Goal: Information Seeking & Learning: Learn about a topic

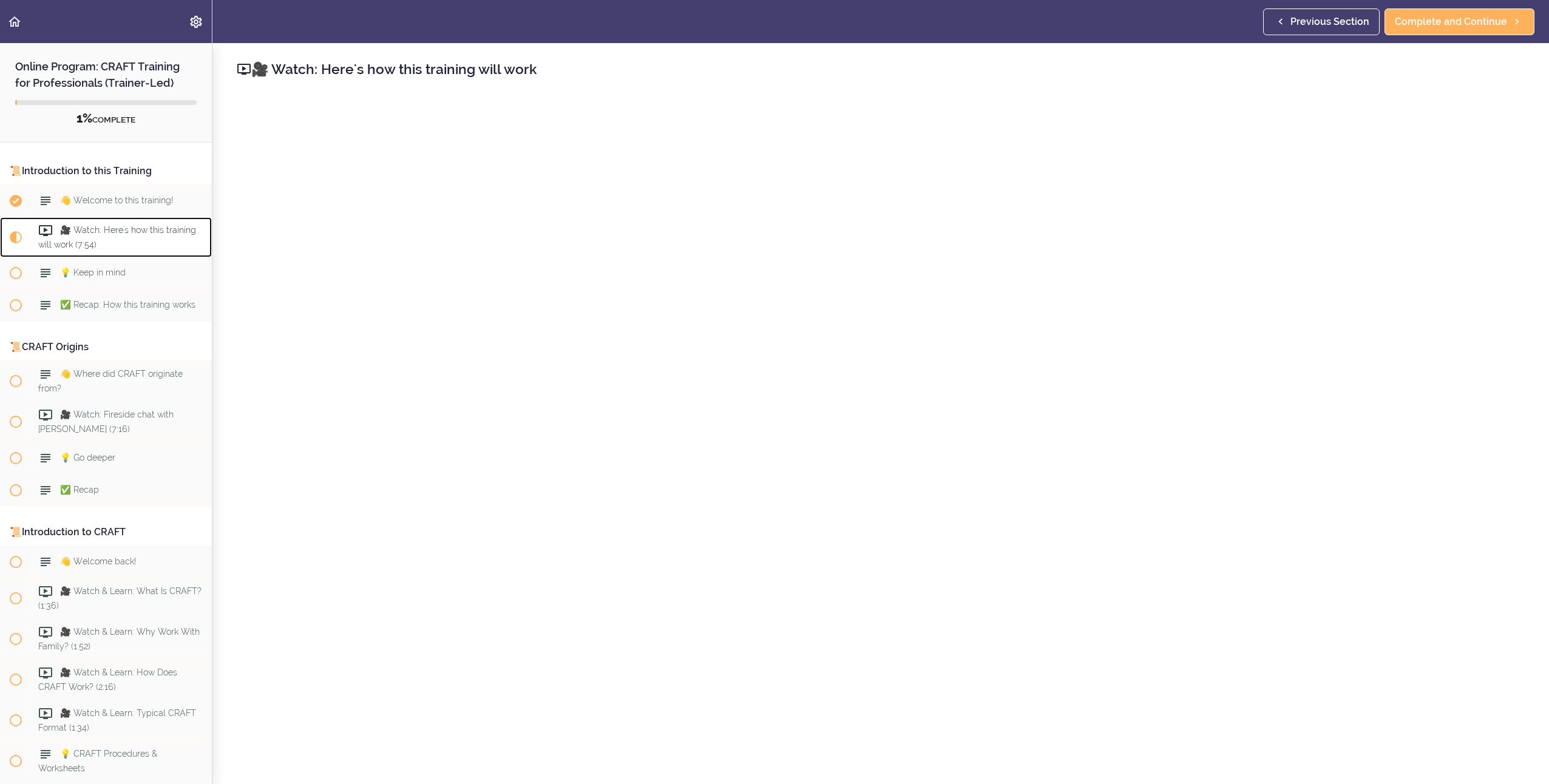
click at [135, 240] on div "🎥 Watch: Here's how this training will work (7:54)" at bounding box center [121, 237] width 180 height 40
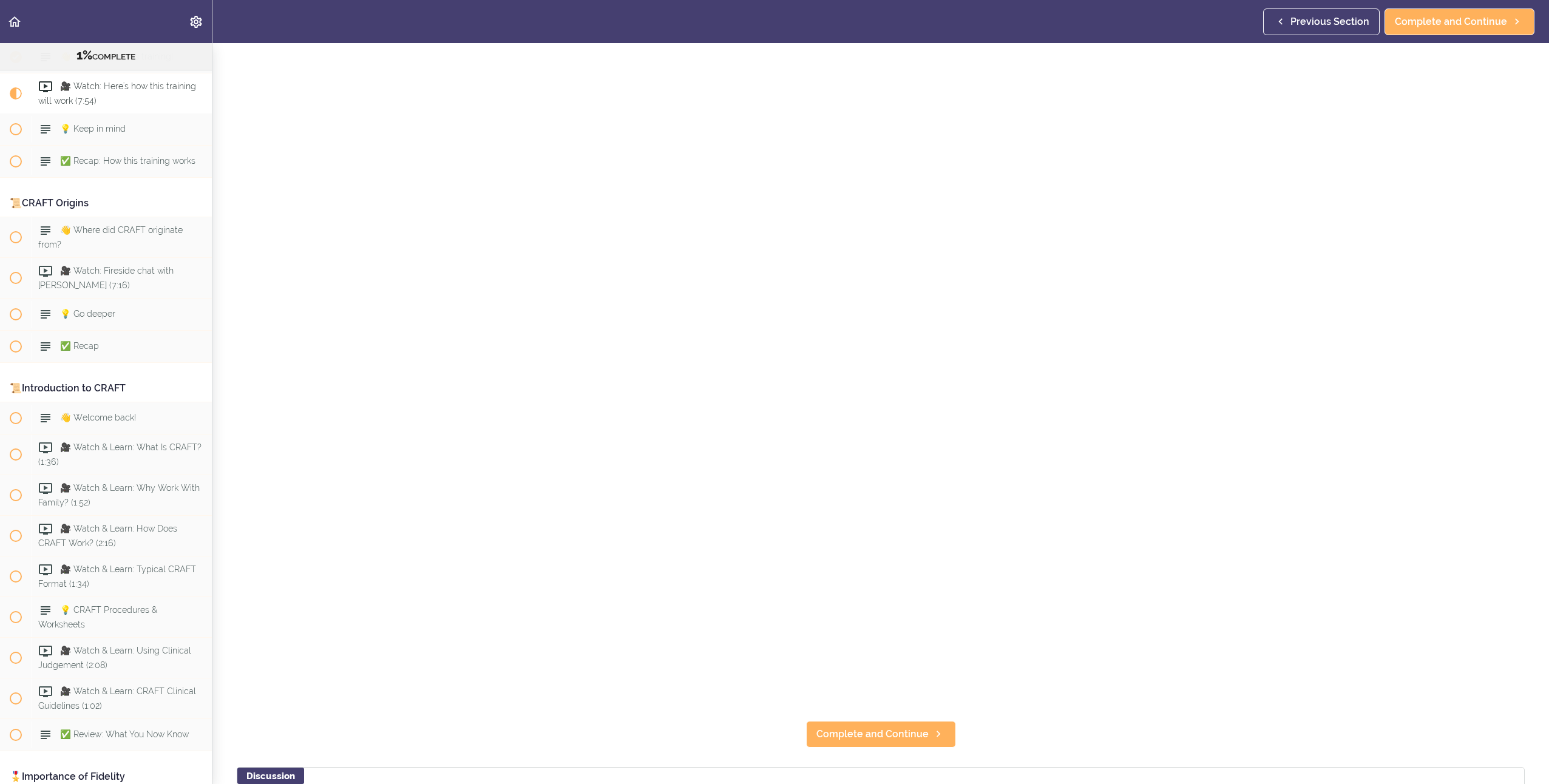
scroll to position [121, 0]
click at [912, 732] on span "Complete and Continue" at bounding box center [873, 733] width 113 height 15
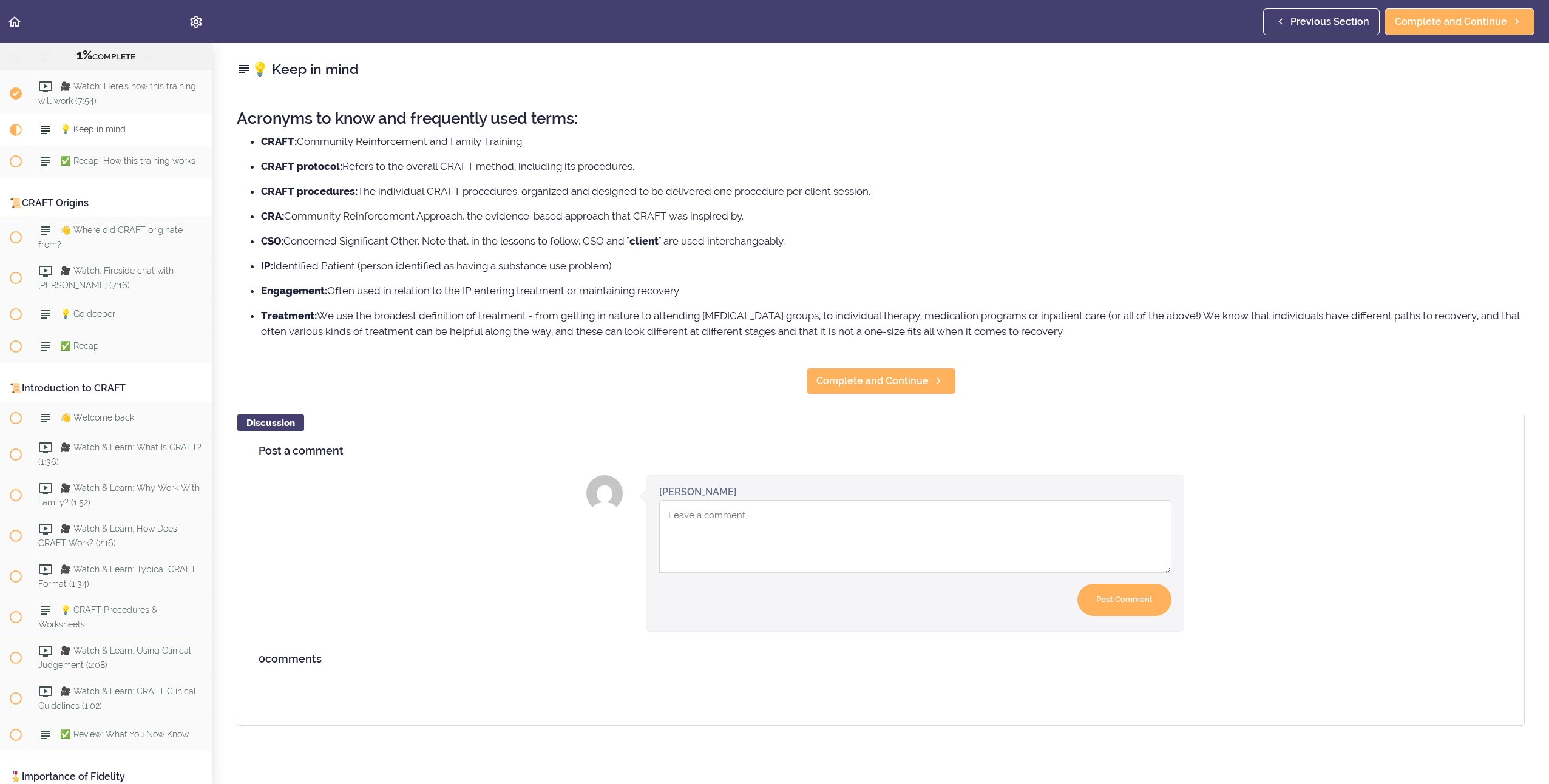
scroll to position [154, 0]
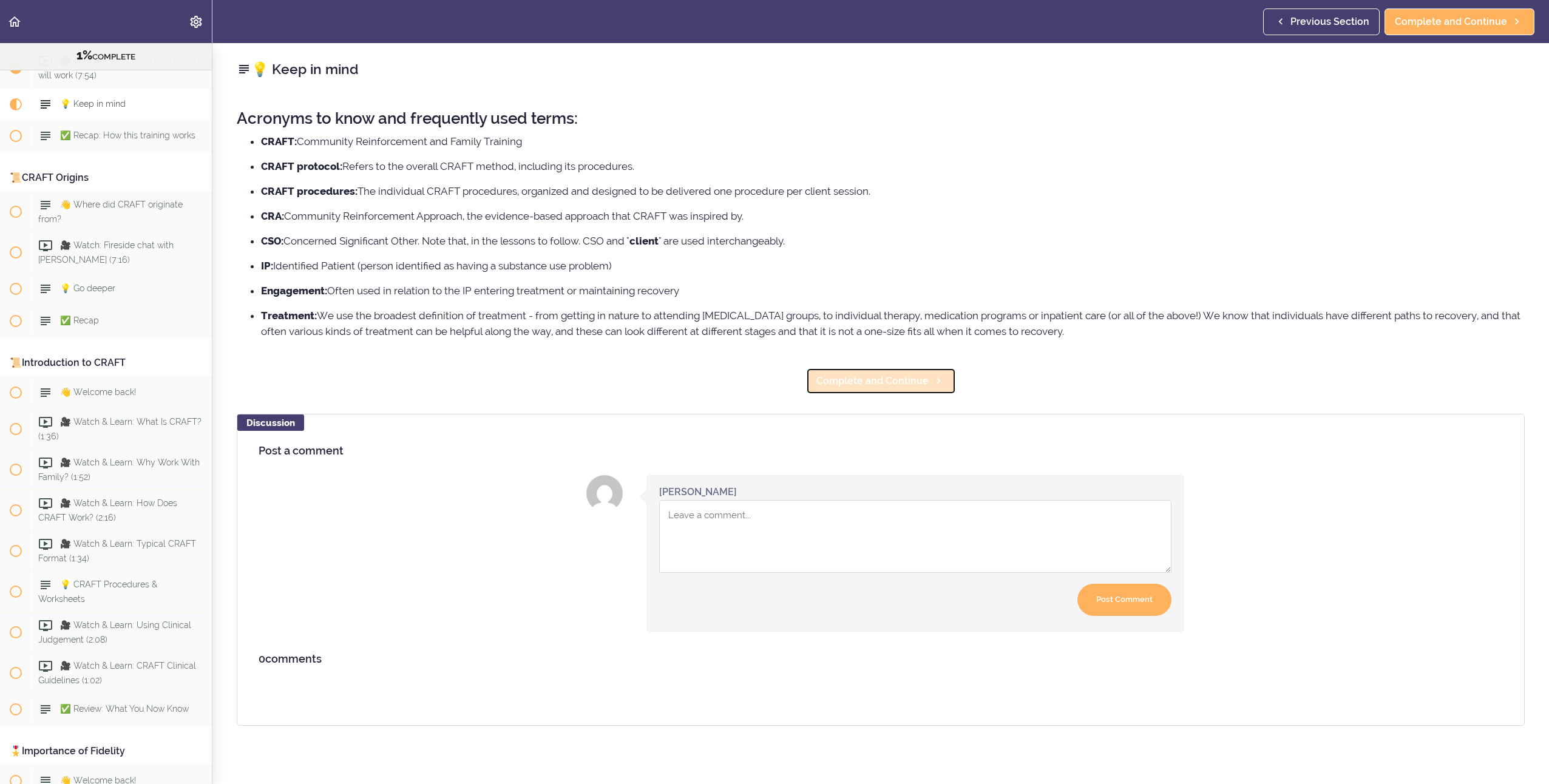
click at [876, 386] on span "Complete and Continue" at bounding box center [873, 381] width 113 height 15
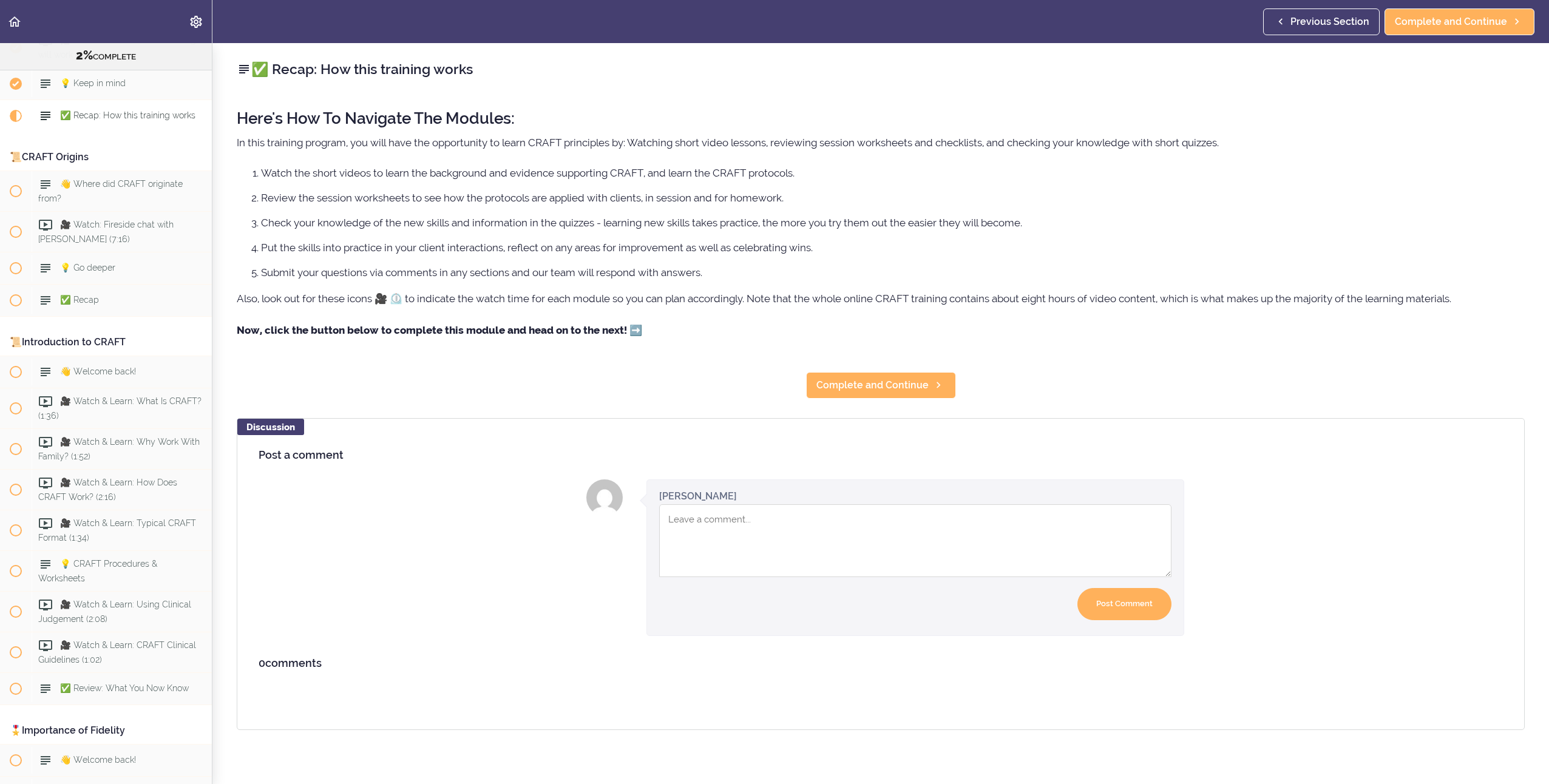
scroll to position [186, 0]
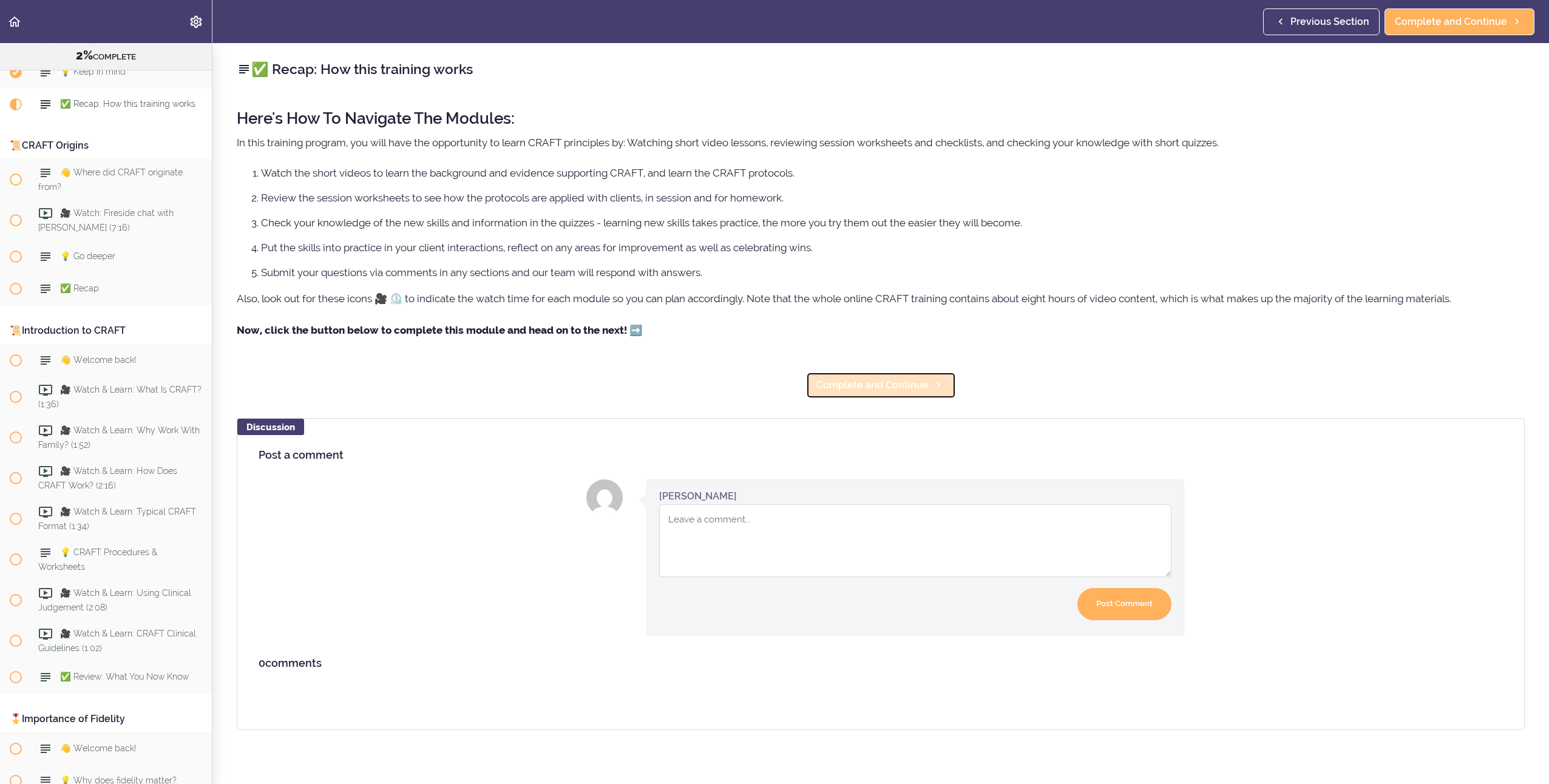
click at [878, 384] on span "Complete and Continue" at bounding box center [873, 385] width 113 height 15
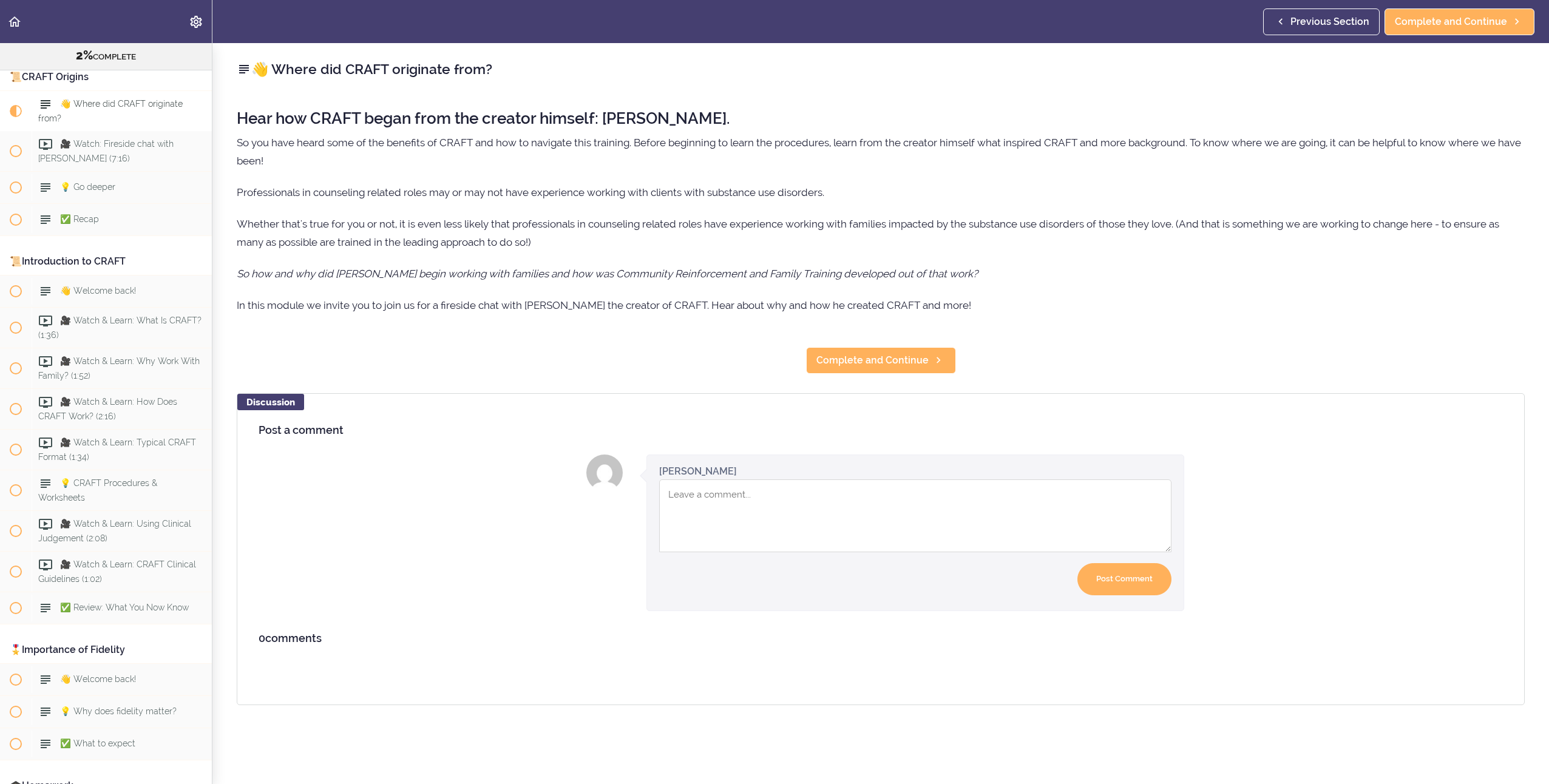
scroll to position [258, 0]
click at [876, 361] on span "Complete and Continue" at bounding box center [873, 360] width 113 height 15
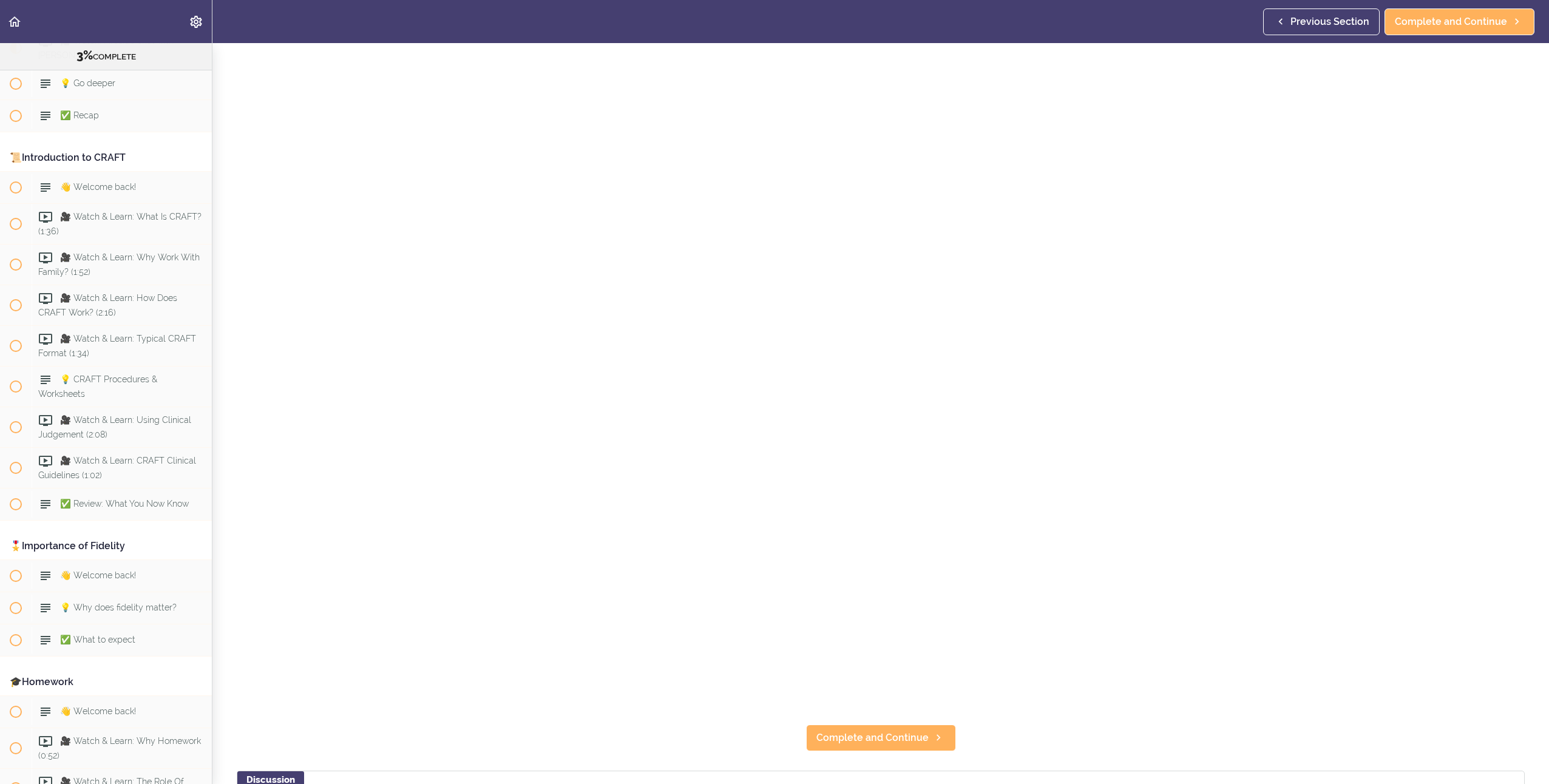
scroll to position [121, 0]
